Goal: Check status: Check status

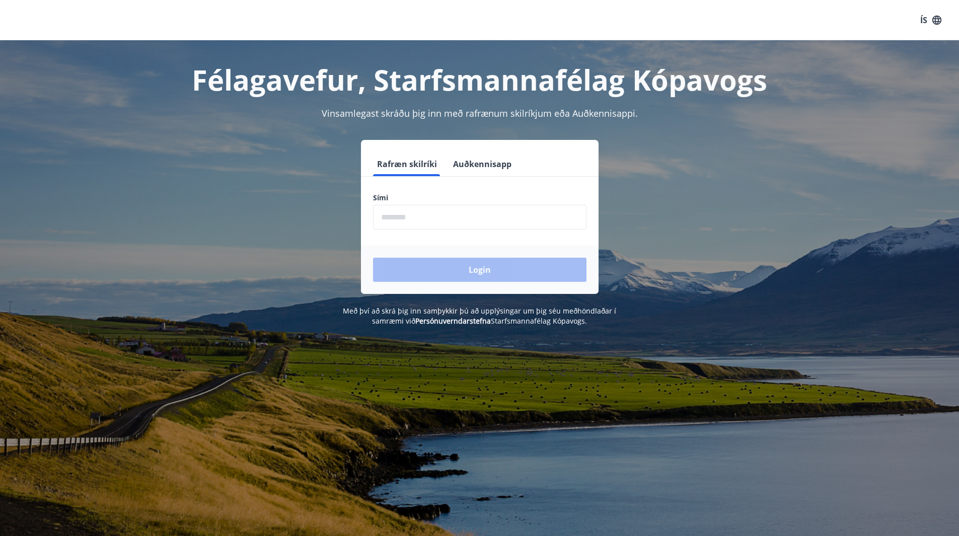
click at [474, 214] on input "phone" at bounding box center [479, 217] width 213 height 25
type input "********"
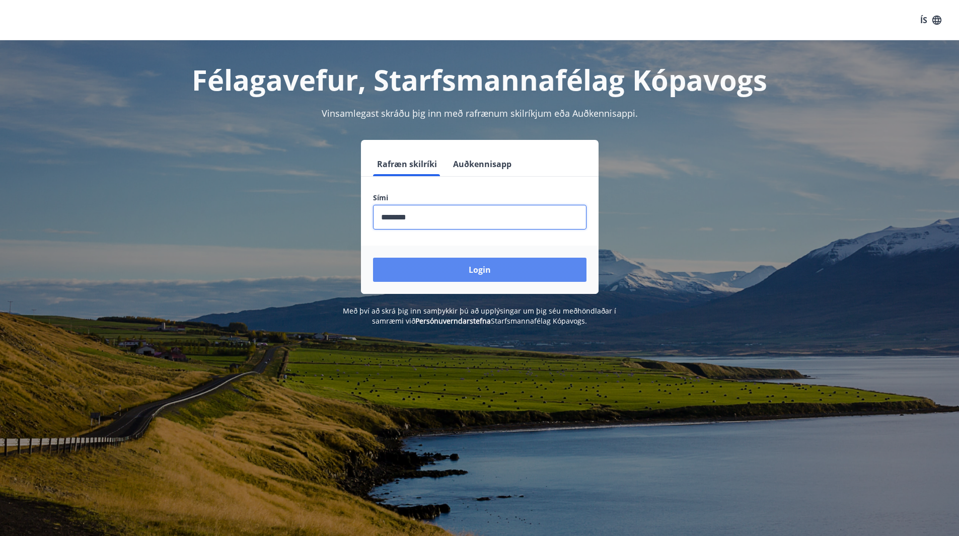
click at [477, 265] on button "Login" at bounding box center [479, 270] width 213 height 24
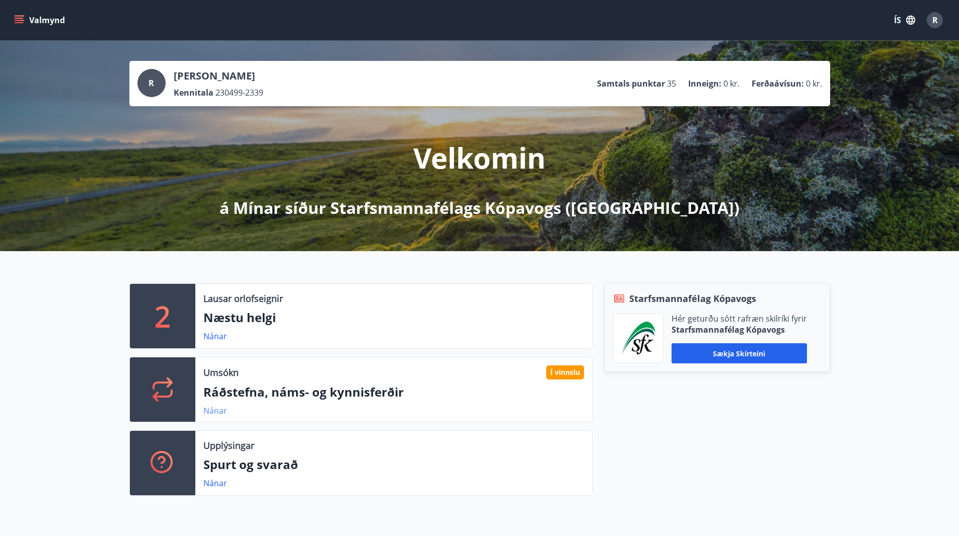
click at [207, 411] on link "Nánar" at bounding box center [215, 410] width 24 height 11
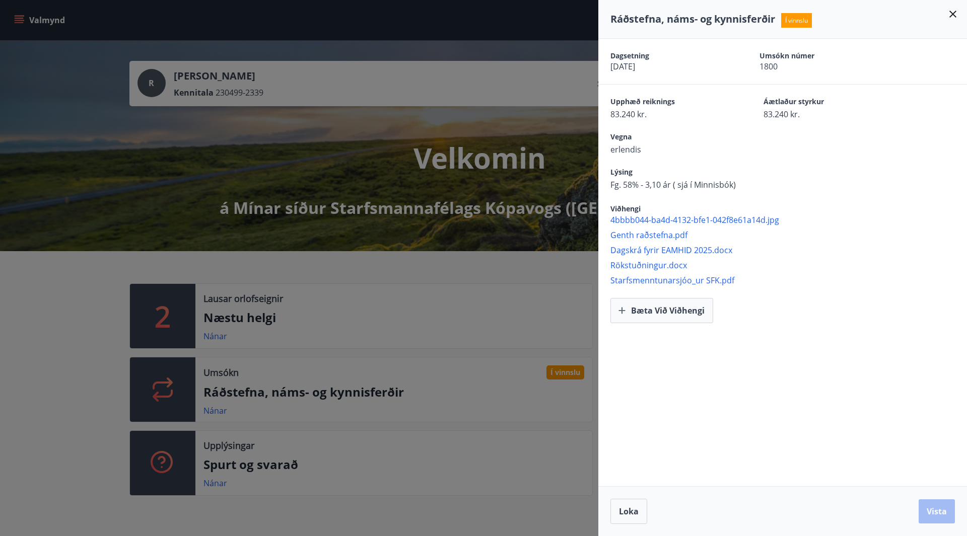
click at [956, 15] on icon at bounding box center [953, 14] width 12 height 12
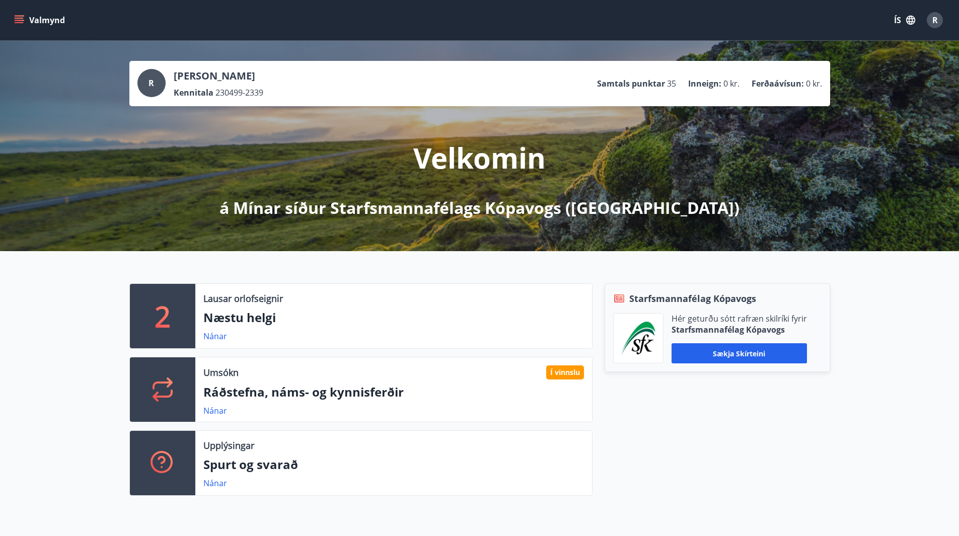
click at [16, 17] on icon "menu" at bounding box center [19, 20] width 10 height 10
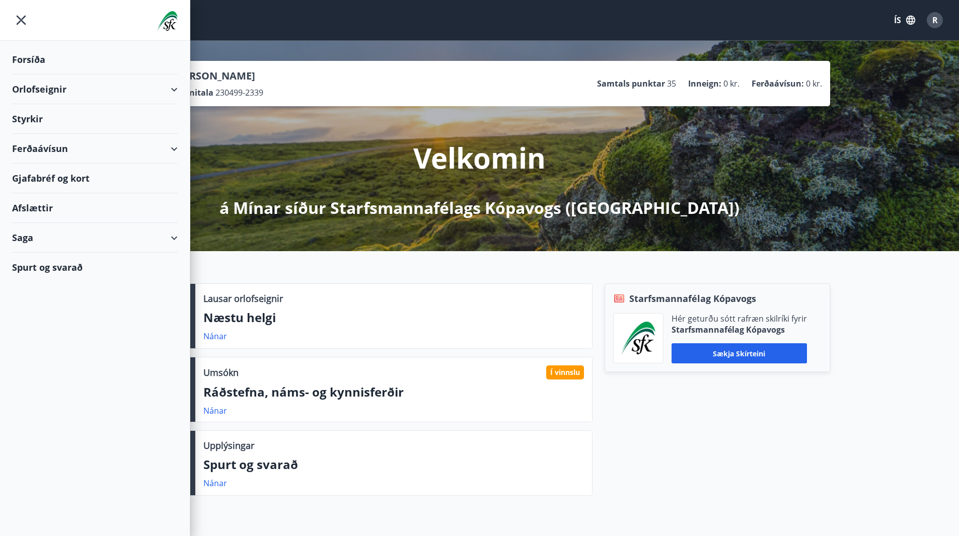
click at [63, 237] on div "Saga" at bounding box center [95, 238] width 166 height 30
click at [55, 397] on div "Skilagreinar" at bounding box center [95, 390] width 150 height 21
